Goal: Navigation & Orientation: Go to known website

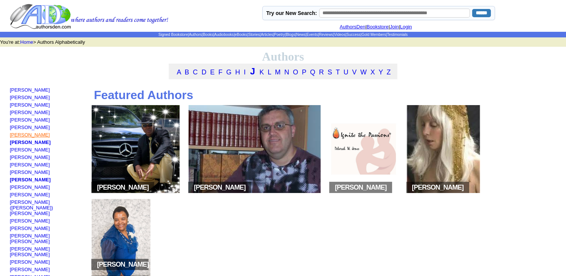
click at [37, 137] on link "[PERSON_NAME]" at bounding box center [30, 135] width 40 height 6
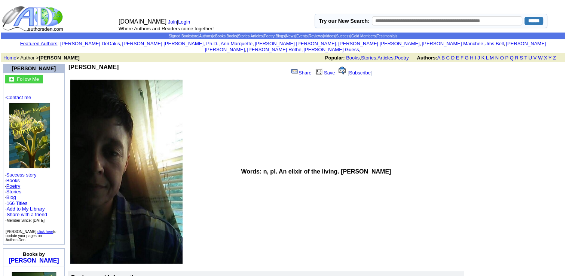
click at [13, 183] on link "Poetry" at bounding box center [13, 186] width 14 height 6
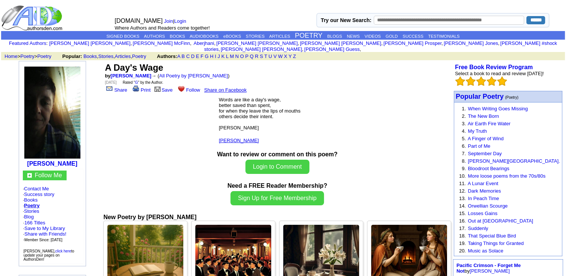
click at [239, 138] on link "[PERSON_NAME]" at bounding box center [239, 141] width 40 height 6
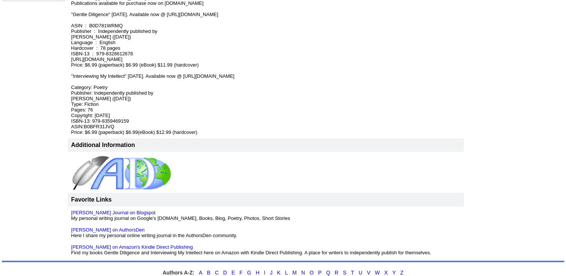
scroll to position [501, 0]
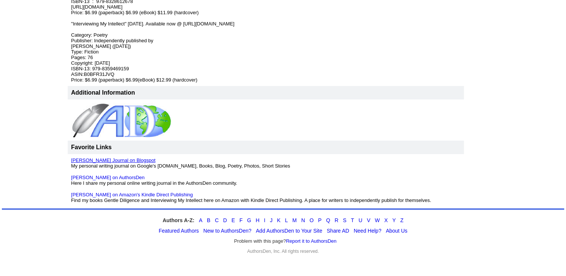
click at [142, 158] on link "Jade Jaspers Journal on Blogspot" at bounding box center [113, 161] width 84 height 6
